Goal: Navigation & Orientation: Find specific page/section

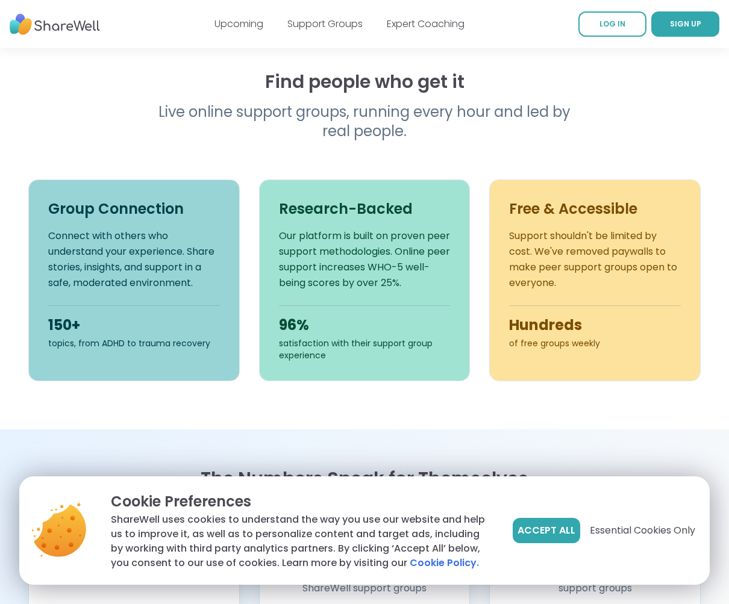
scroll to position [375, 0]
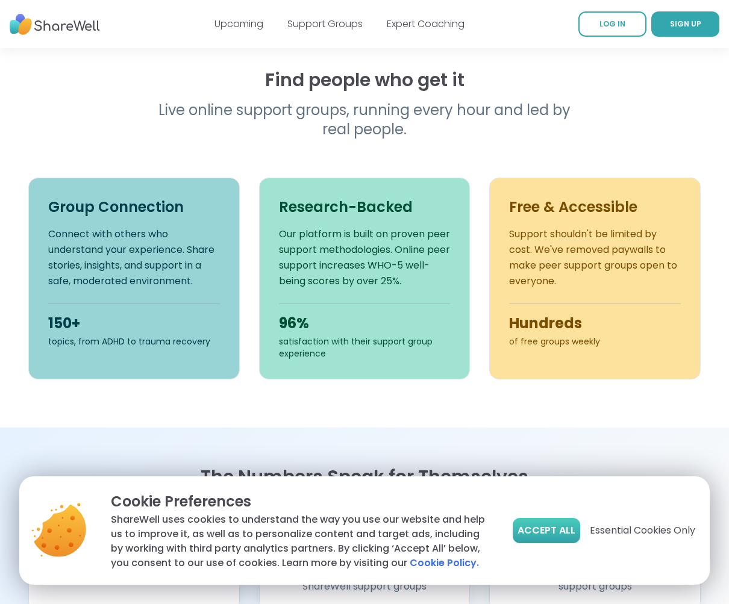
click at [553, 518] on button "Accept All" at bounding box center [546, 530] width 67 height 25
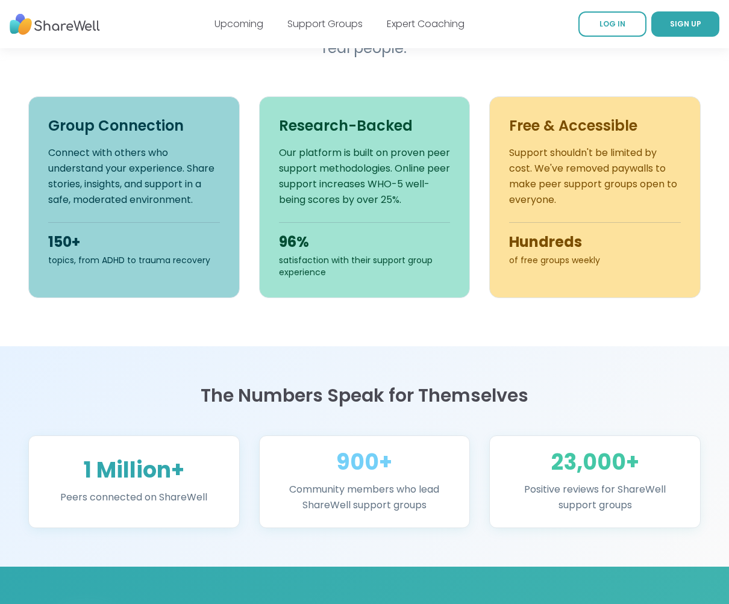
scroll to position [0, 0]
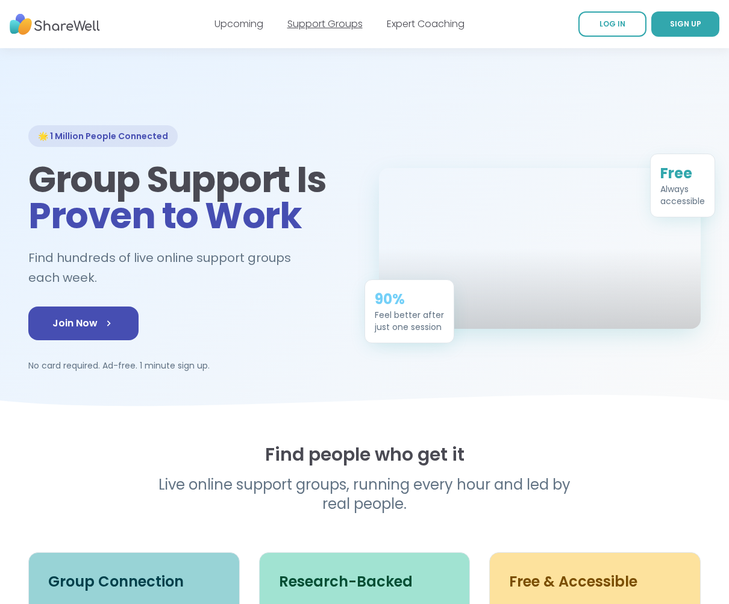
click at [345, 27] on link "Support Groups" at bounding box center [324, 24] width 75 height 14
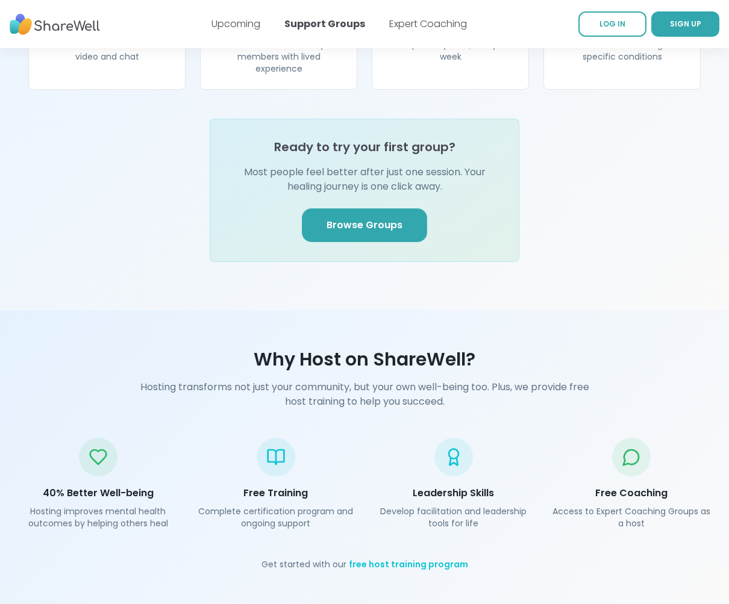
scroll to position [1460, 0]
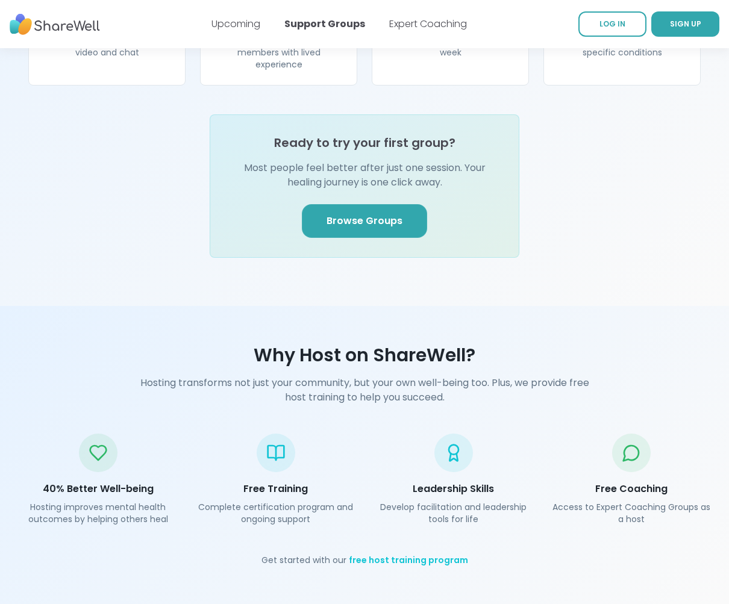
click at [352, 214] on span "Browse Groups" at bounding box center [365, 221] width 76 height 14
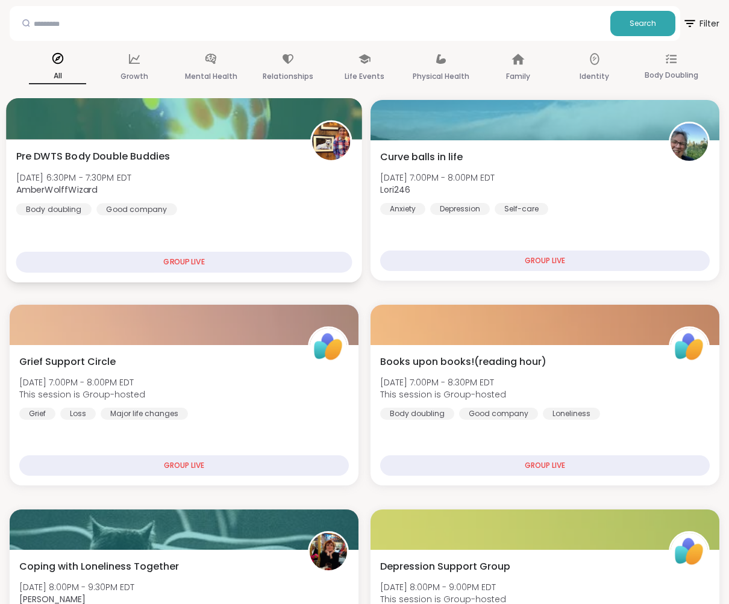
scroll to position [64, 0]
